Goal: Information Seeking & Learning: Understand process/instructions

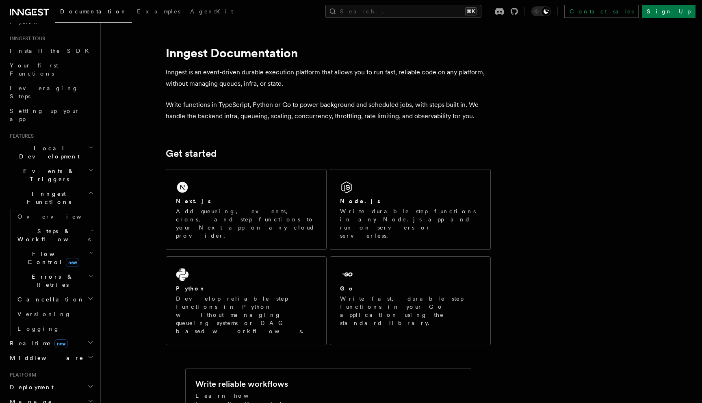
scroll to position [71, 0]
click at [89, 169] on icon "button" at bounding box center [91, 172] width 5 height 6
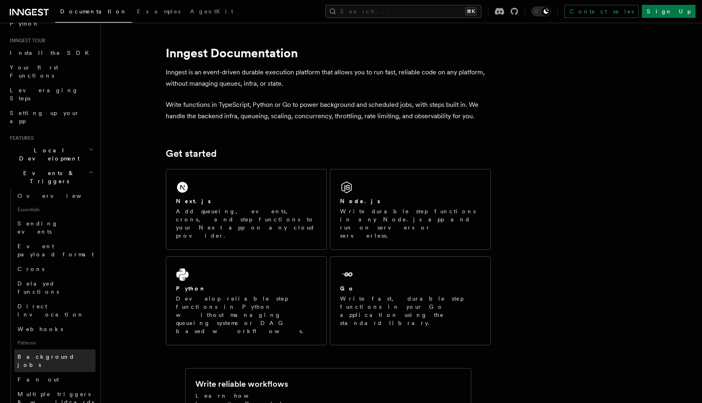
click at [56, 353] on span "Background jobs" at bounding box center [45, 360] width 57 height 15
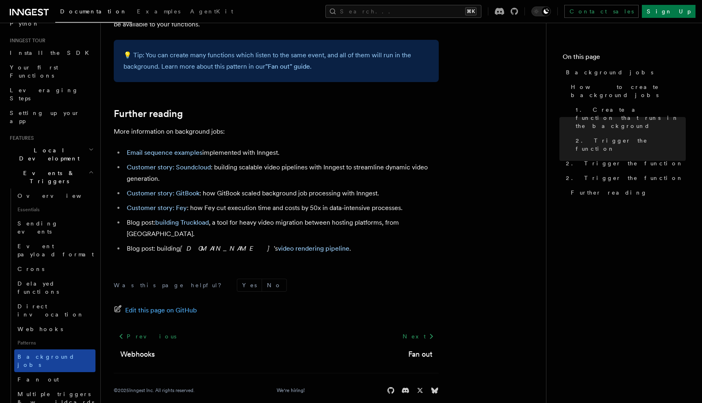
scroll to position [108, 0]
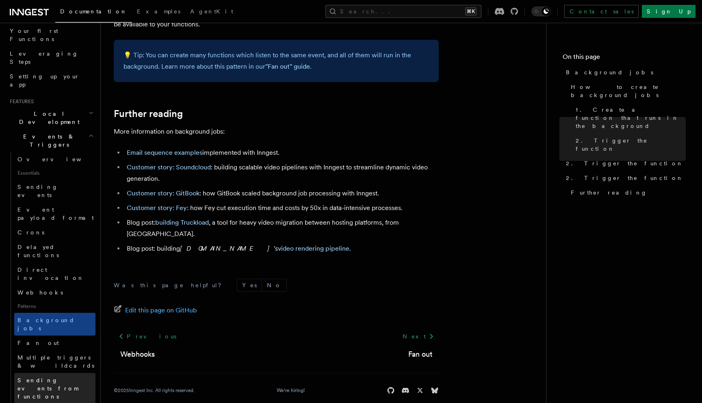
click at [53, 377] on span "Sending events from functions" at bounding box center [47, 388] width 61 height 23
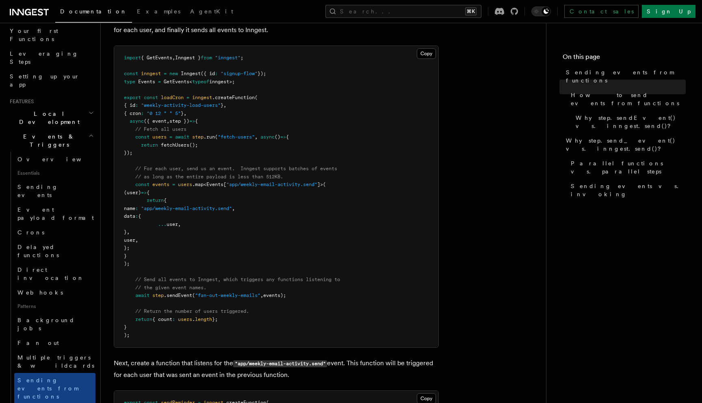
scroll to position [330, 0]
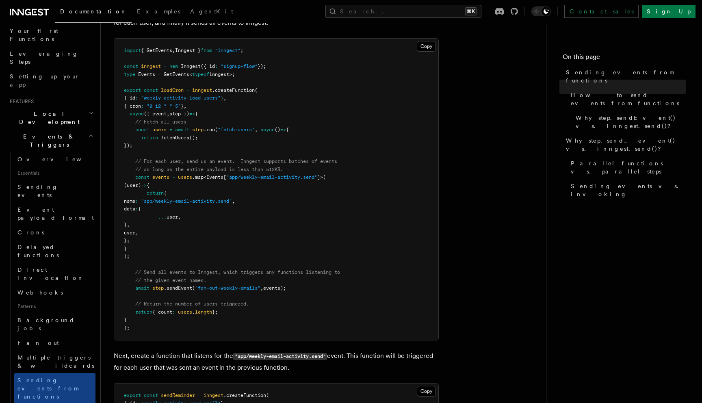
drag, startPoint x: 134, startPoint y: 179, endPoint x: 180, endPoint y: 254, distance: 88.5
click at [180, 254] on pre "import { GetEvents , Inngest } from "inngest" ; const inngest = new Inngest ({ …" at bounding box center [276, 189] width 324 height 301
click at [236, 235] on pre "import { GetEvents , Inngest } from "inngest" ; const inngest = new Inngest ({ …" at bounding box center [276, 189] width 324 height 301
drag, startPoint x: 129, startPoint y: 130, endPoint x: 229, endPoint y: 147, distance: 101.8
click at [229, 147] on pre "import { GetEvents , Inngest } from "inngest" ; const inngest = new Inngest ({ …" at bounding box center [276, 189] width 324 height 301
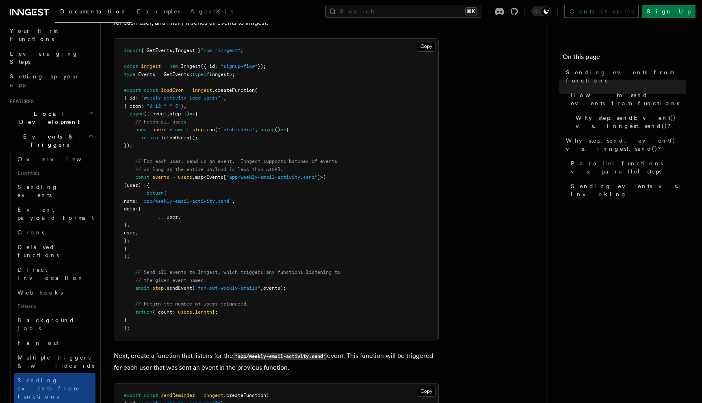
click at [188, 155] on pre "import { GetEvents , Inngest } from "inngest" ; const inngest = new Inngest ({ …" at bounding box center [276, 189] width 324 height 301
drag, startPoint x: 129, startPoint y: 133, endPoint x: 173, endPoint y: 145, distance: 45.4
click at [173, 145] on pre "import { GetEvents , Inngest } from "inngest" ; const inngest = new Inngest ({ …" at bounding box center [276, 189] width 324 height 301
click at [153, 145] on pre "import { GetEvents , Inngest } from "inngest" ; const inngest = new Inngest ({ …" at bounding box center [276, 189] width 324 height 301
click at [172, 140] on span "fetchUsers" at bounding box center [175, 138] width 28 height 6
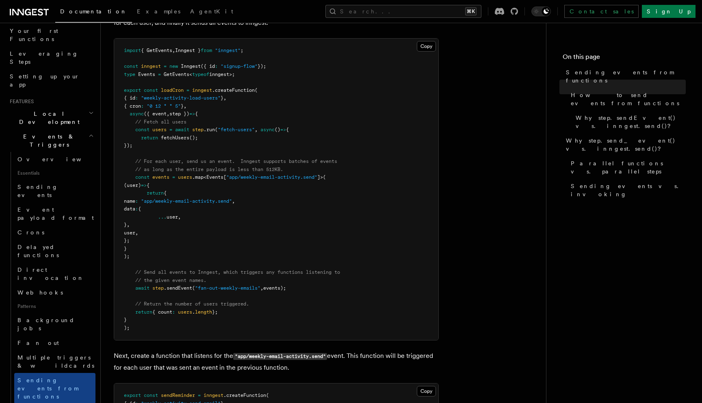
drag, startPoint x: 135, startPoint y: 176, endPoint x: 175, endPoint y: 253, distance: 86.8
click at [175, 254] on pre "import { GetEvents , Inngest } from "inngest" ; const inngest = new Inngest ({ …" at bounding box center [276, 189] width 324 height 301
click at [219, 195] on pre "import { GetEvents , Inngest } from "inngest" ; const inngest = new Inngest ({ …" at bounding box center [276, 189] width 324 height 301
drag, startPoint x: 175, startPoint y: 202, endPoint x: 262, endPoint y: 202, distance: 87.3
click at [232, 202] on span ""app/weekly-email-activity.send"" at bounding box center [186, 201] width 91 height 6
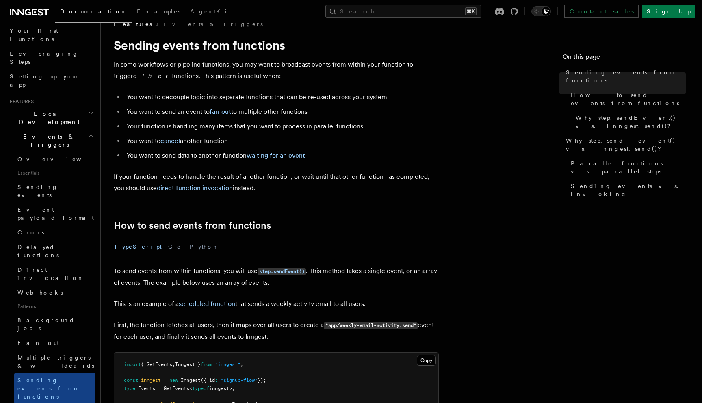
scroll to position [0, 0]
